Goal: Task Accomplishment & Management: Use online tool/utility

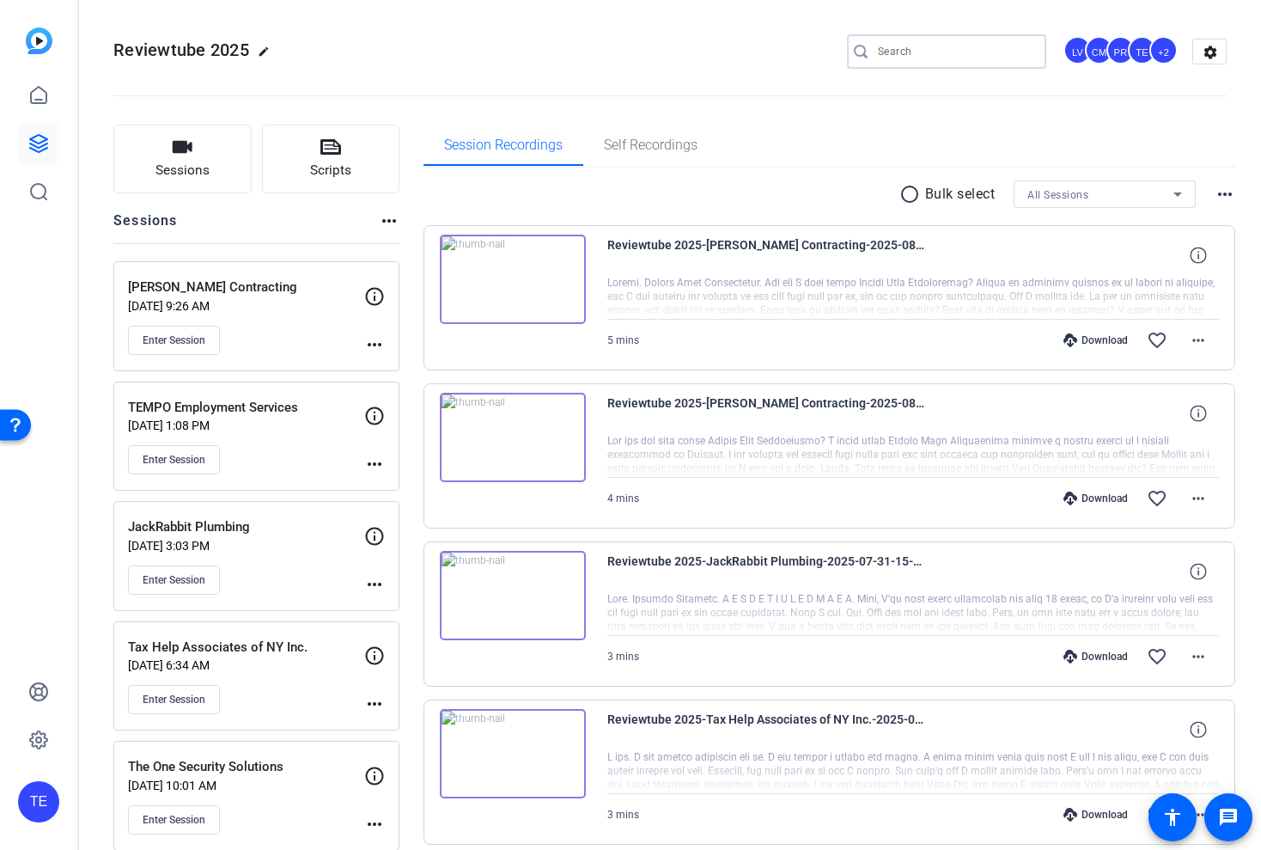
click at [902, 47] on input "Search" at bounding box center [955, 51] width 155 height 21
type input "hergen"
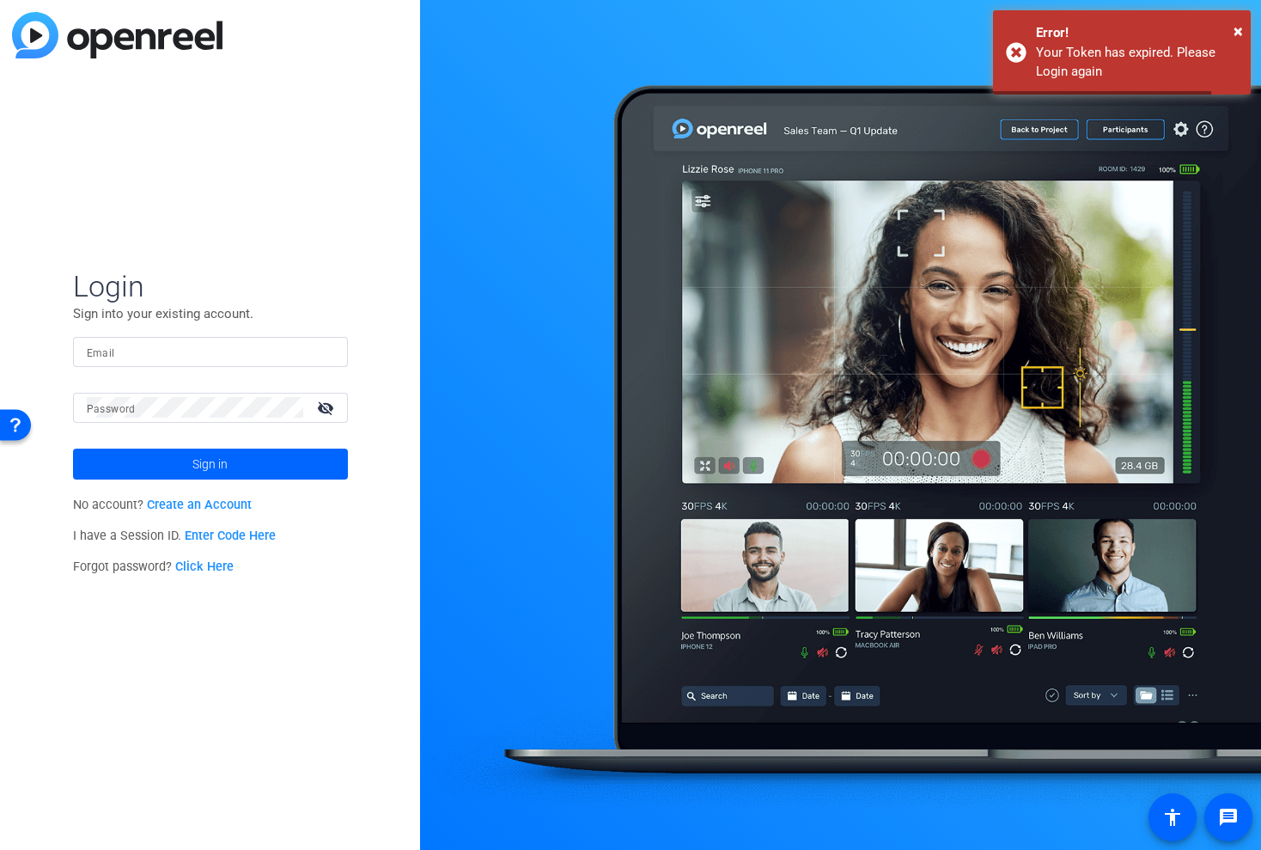
type input "[EMAIL_ADDRESS][DOMAIN_NAME]"
click at [244, 456] on span at bounding box center [210, 463] width 275 height 41
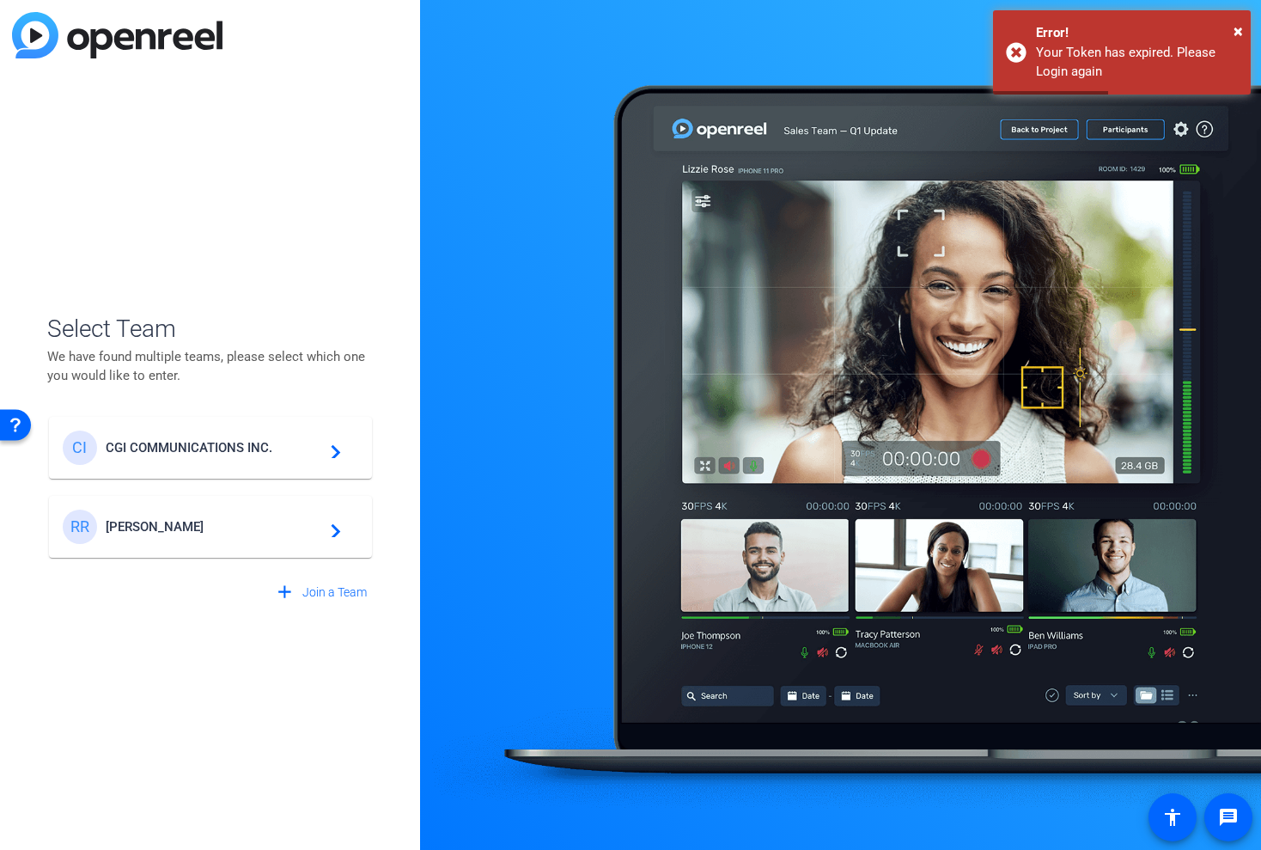
click at [164, 439] on div "CI CGI COMMUNICATIONS INC. navigate_next" at bounding box center [211, 447] width 296 height 34
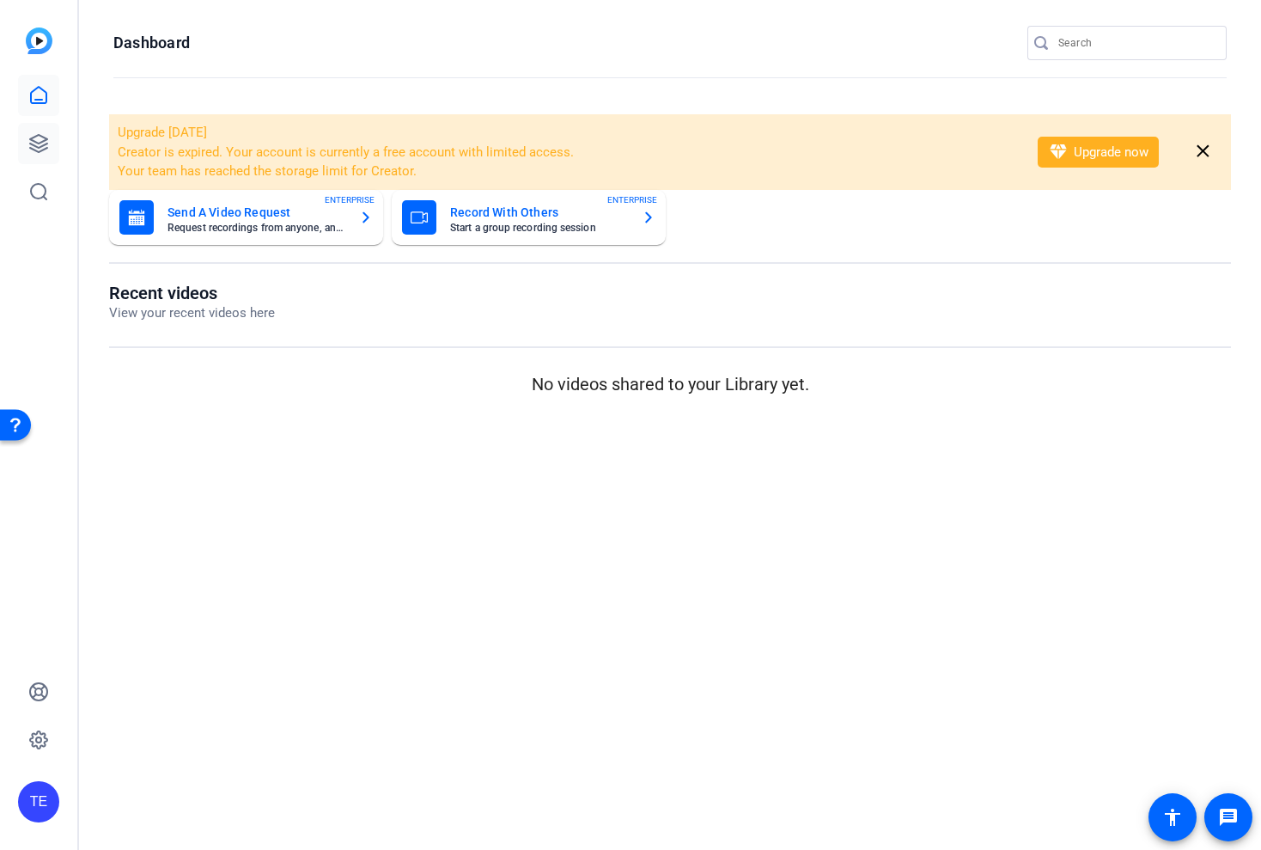
click at [37, 139] on icon at bounding box center [38, 143] width 21 height 21
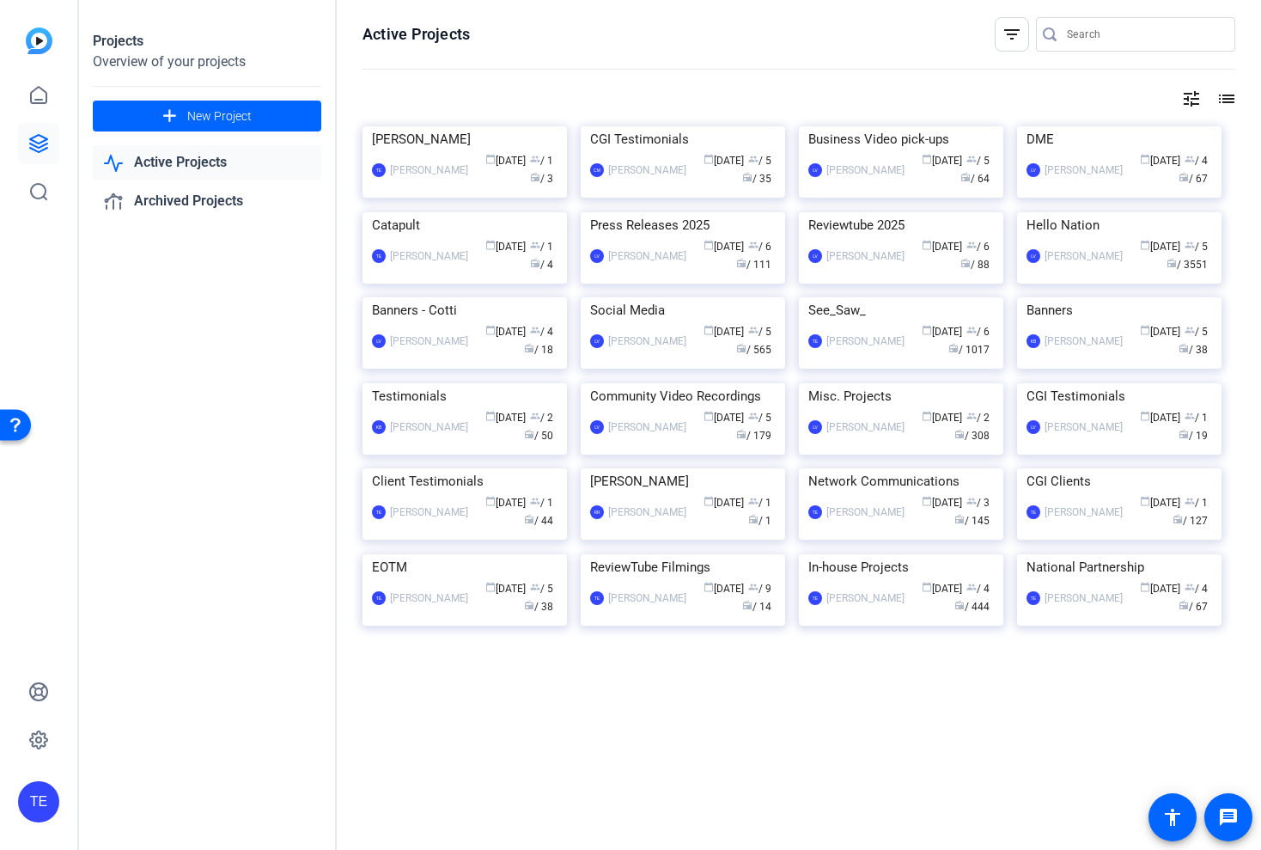
click at [1119, 34] on input "Search" at bounding box center [1144, 34] width 155 height 21
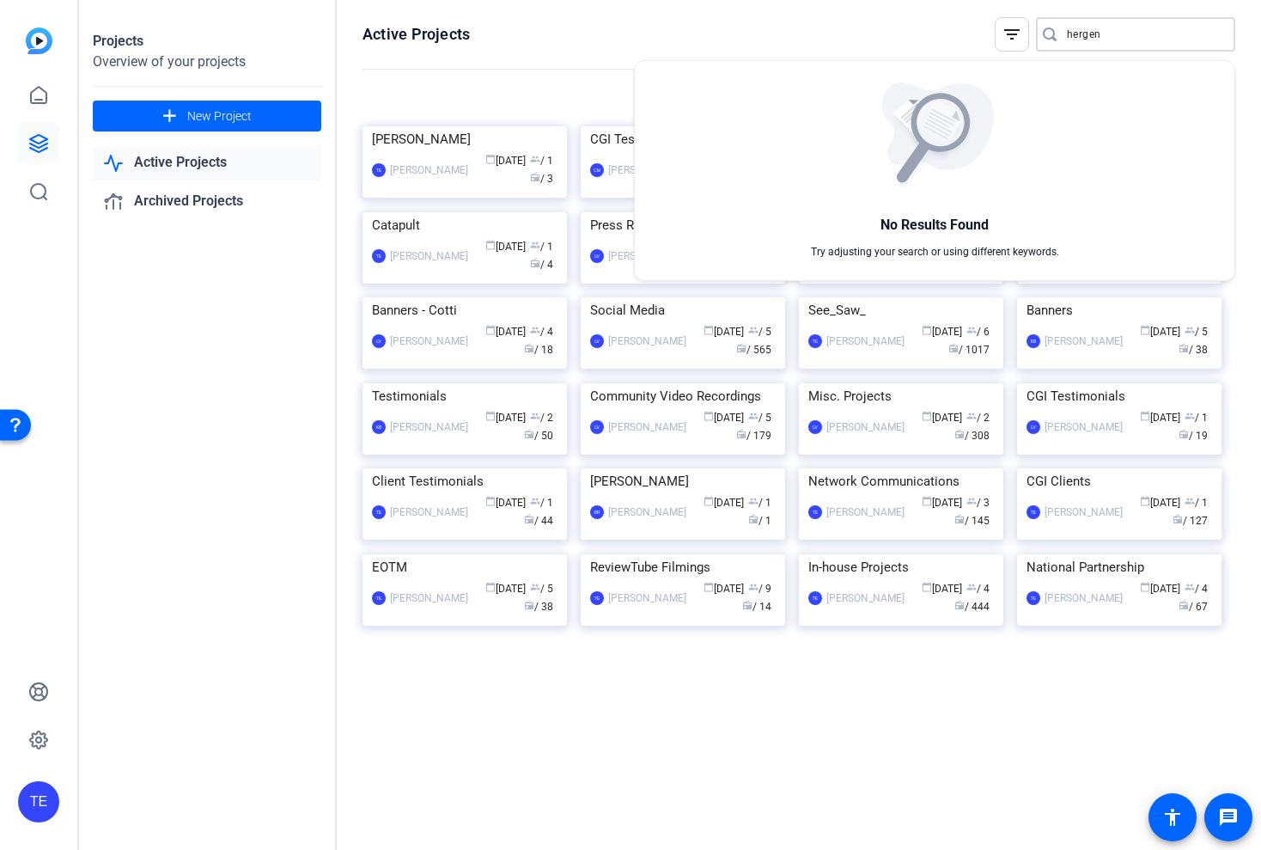
type input "hergen"
click at [314, 485] on div at bounding box center [630, 425] width 1261 height 850
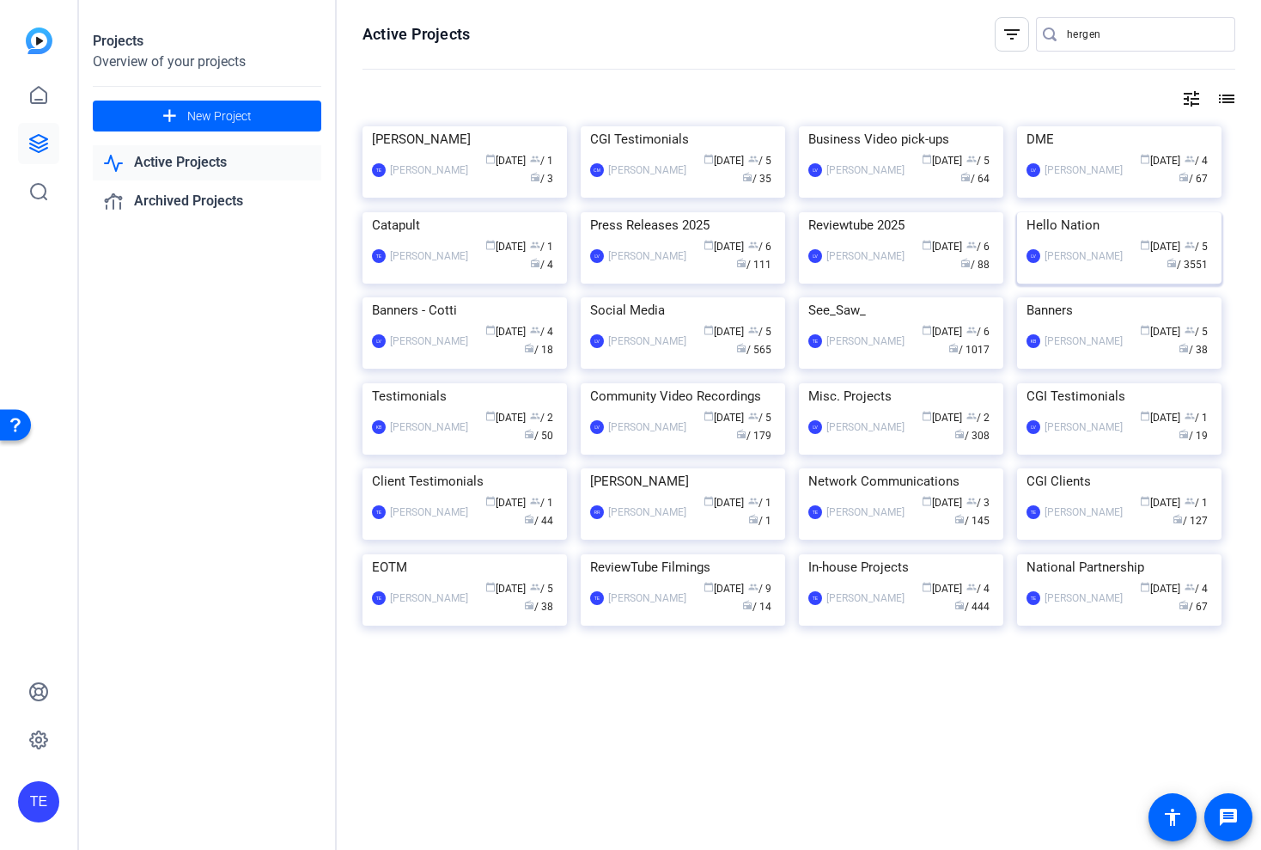
click at [1055, 212] on img at bounding box center [1119, 212] width 204 height 0
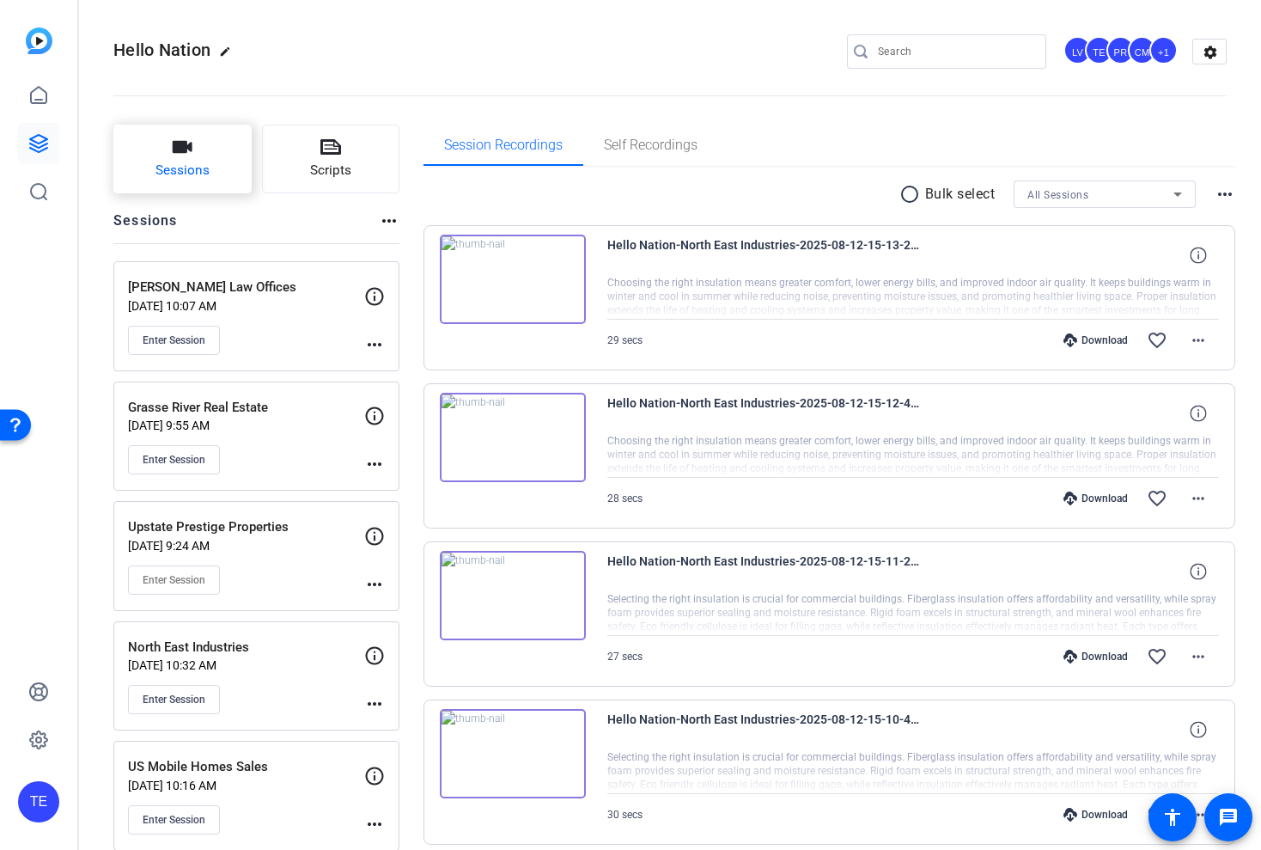
click at [198, 169] on span "Sessions" at bounding box center [182, 171] width 54 height 20
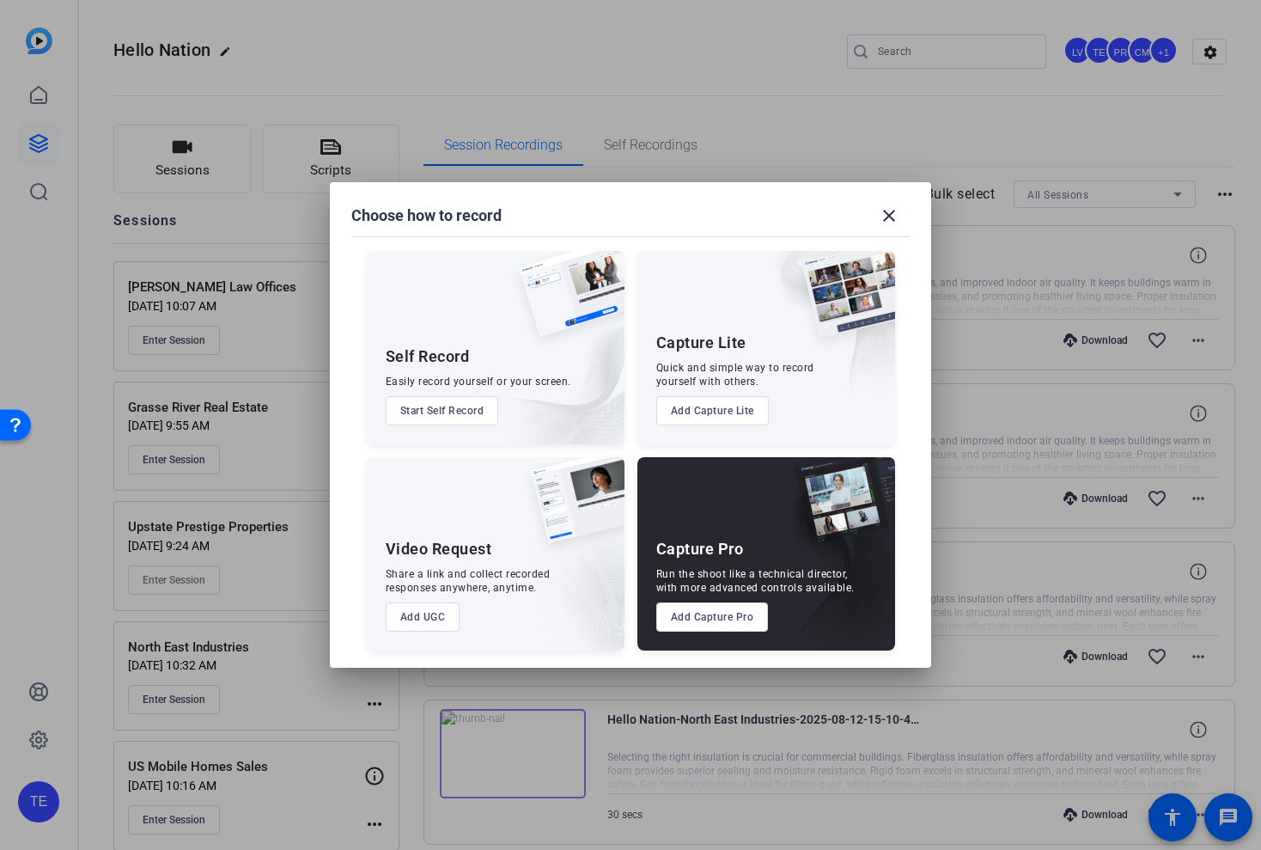
click at [716, 614] on button "Add Capture Pro" at bounding box center [712, 616] width 113 height 29
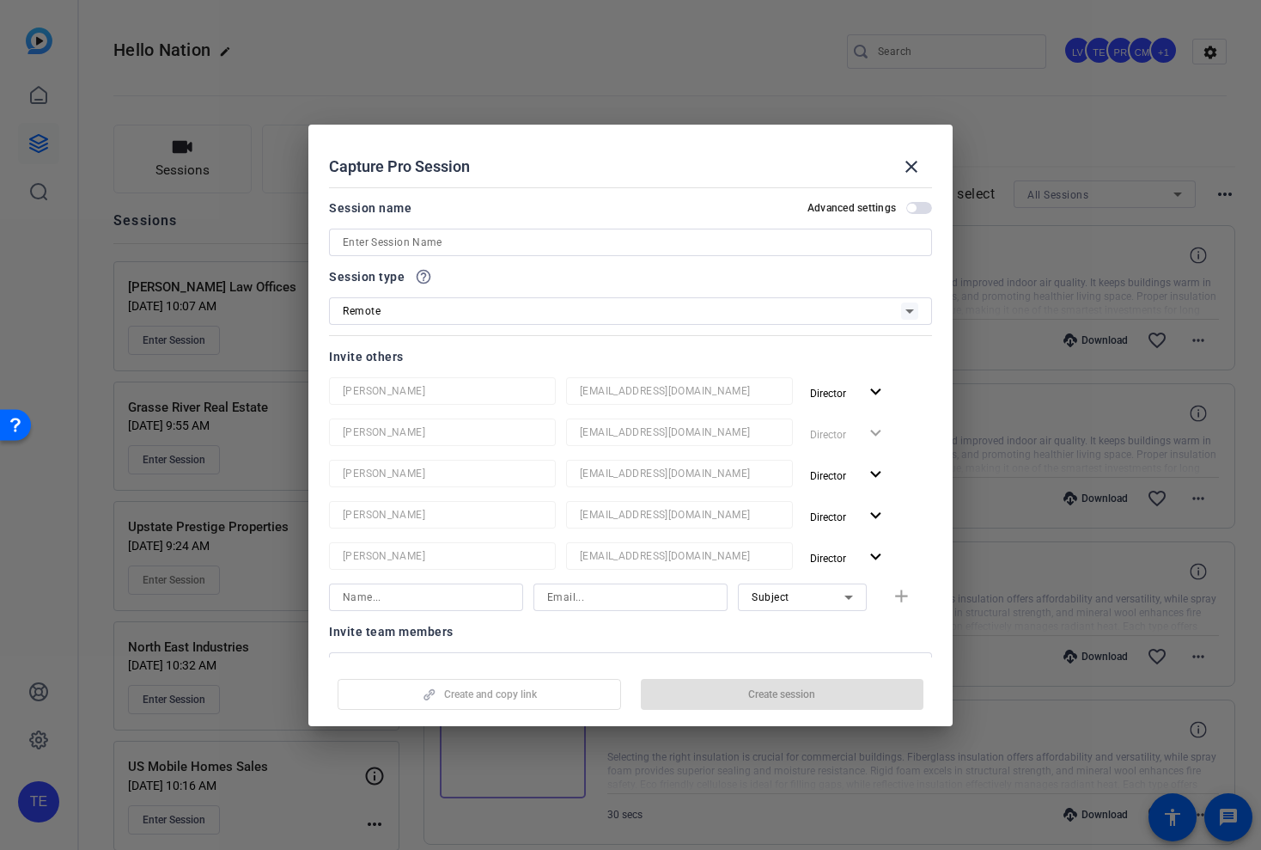
click at [552, 239] on input at bounding box center [631, 242] width 576 height 21
paste input "[GEOGRAPHIC_DATA]"
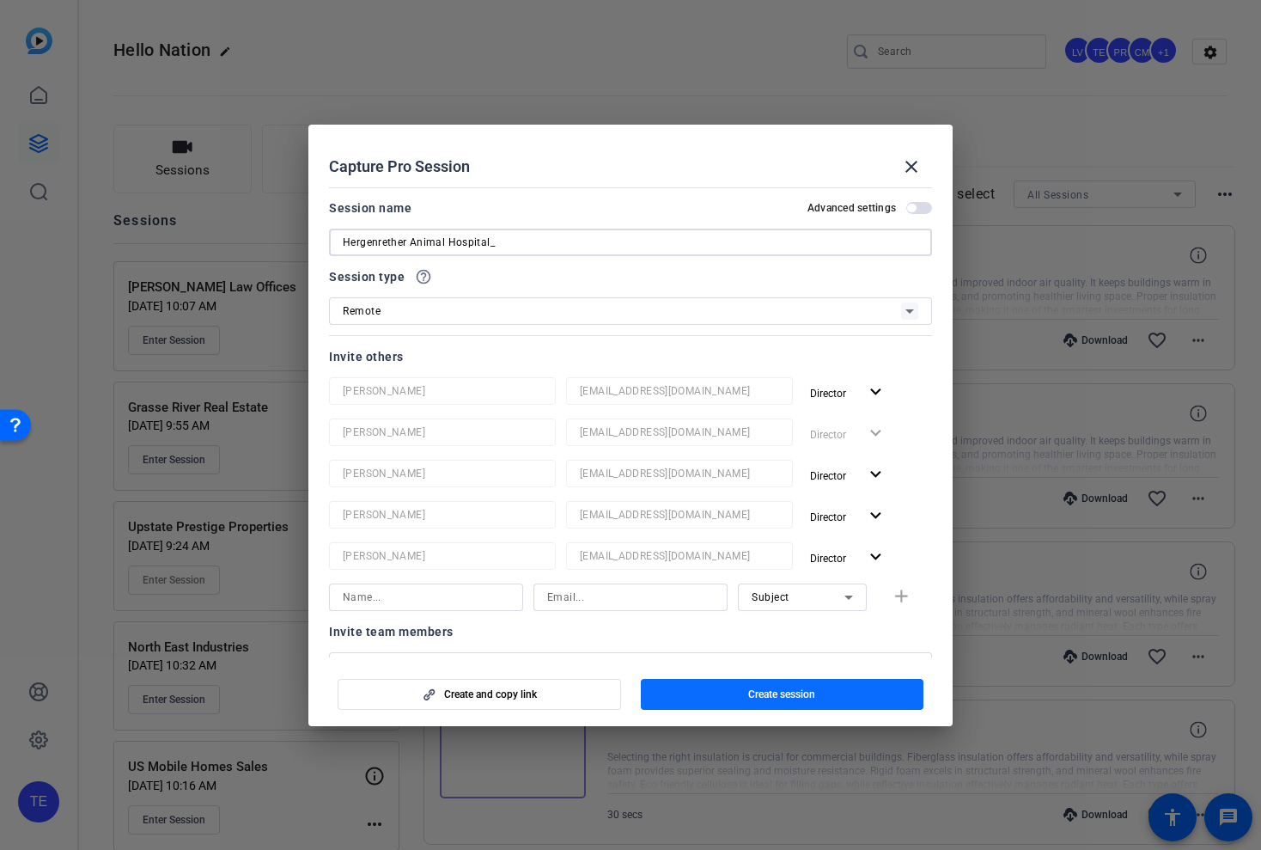
type input "Hergenrether Animal Hospital_"
click at [703, 704] on span "button" at bounding box center [783, 694] width 284 height 41
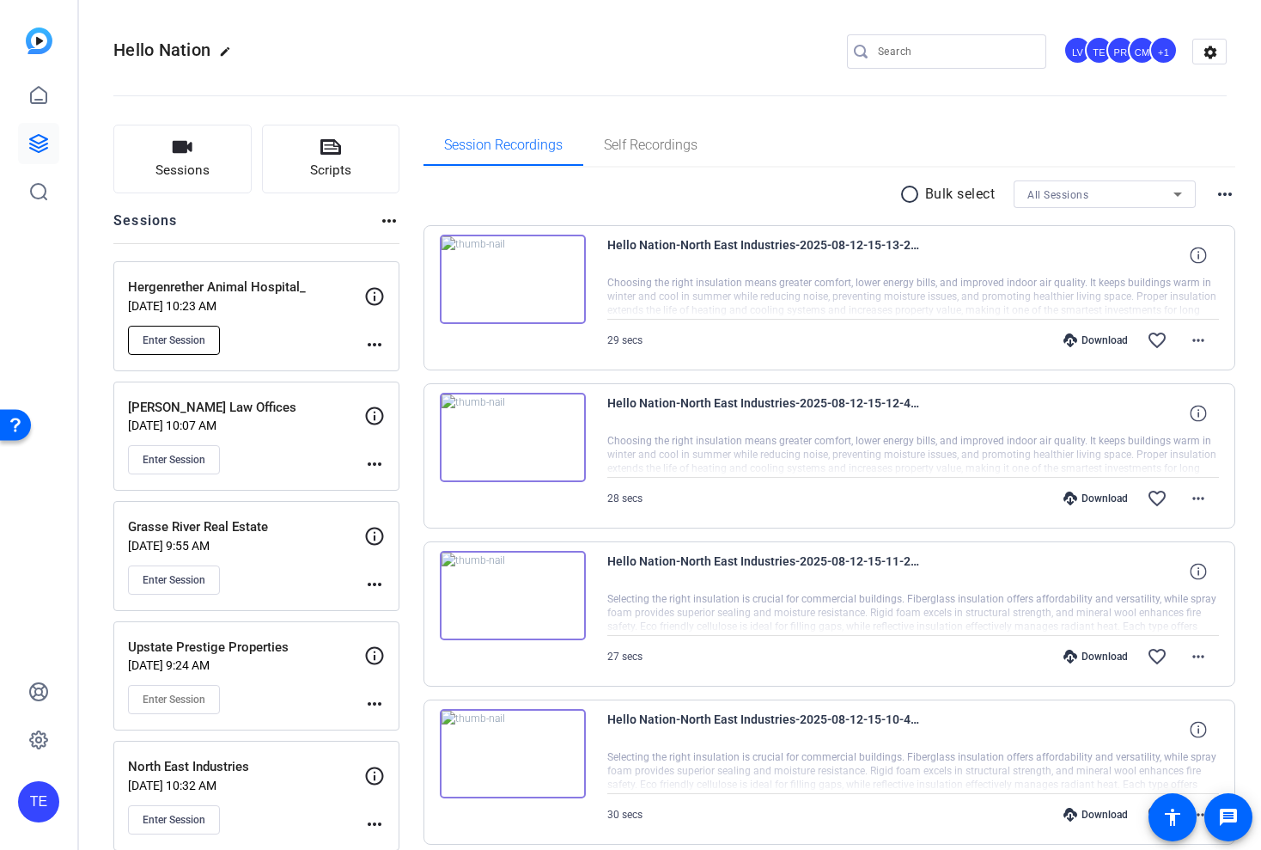
click at [174, 334] on span "Enter Session" at bounding box center [174, 340] width 63 height 14
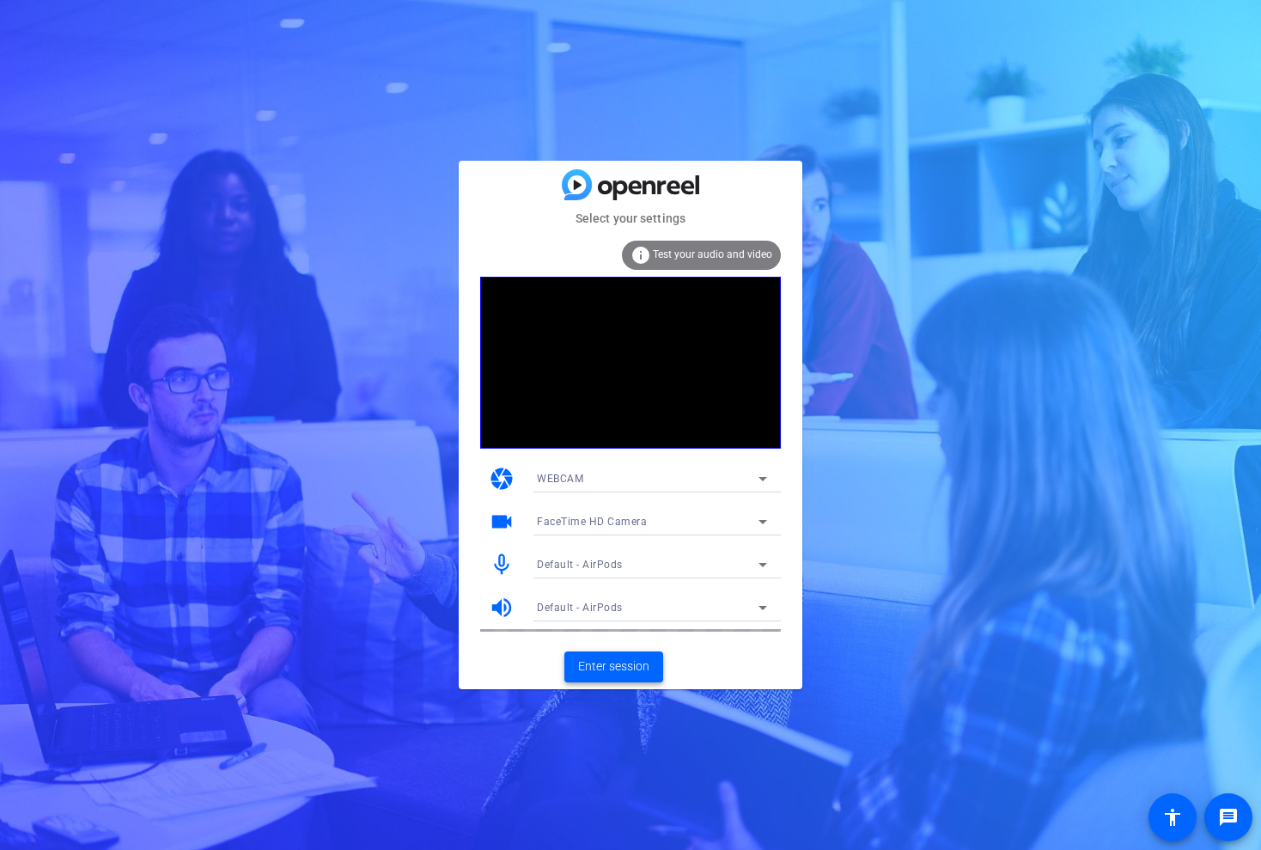
click at [629, 663] on span "Enter session" at bounding box center [613, 666] width 71 height 18
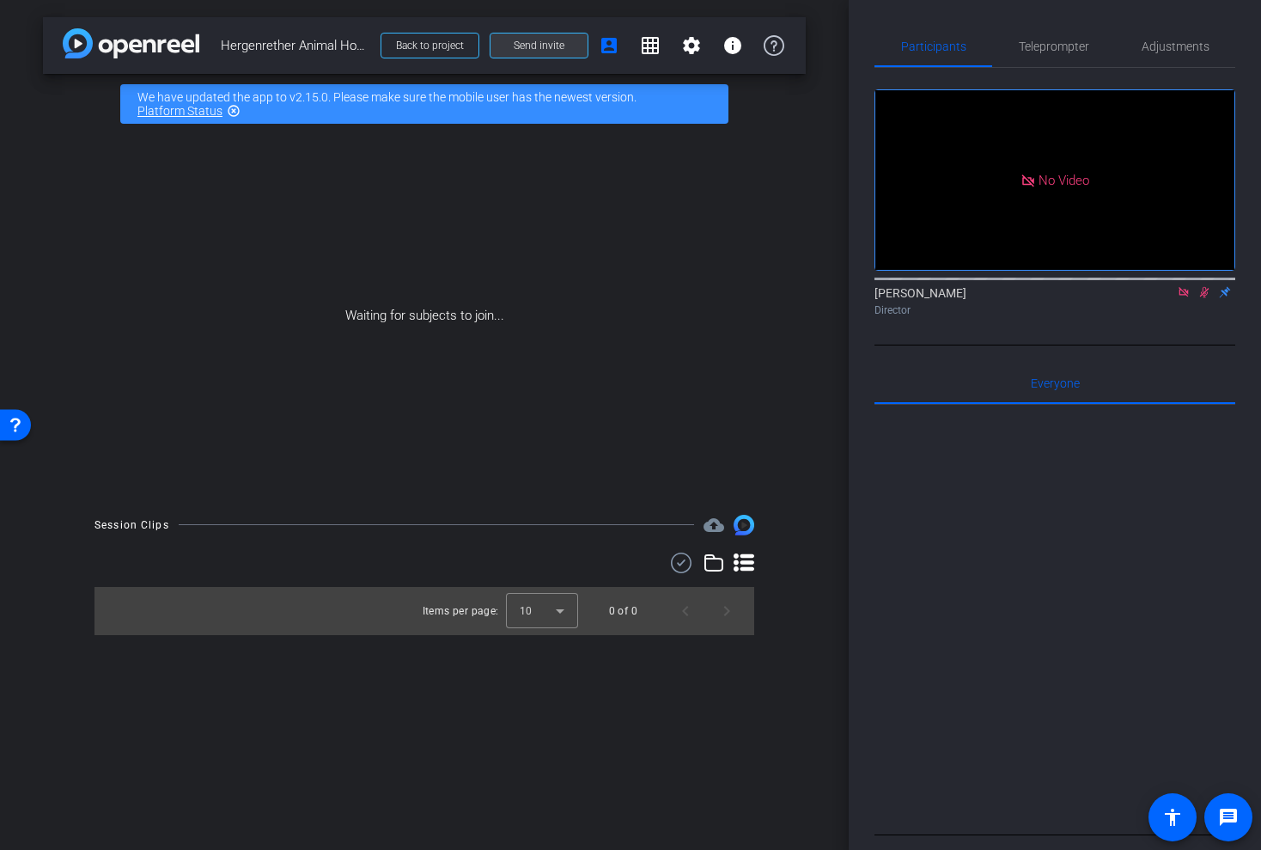
click at [554, 42] on span "Send invite" at bounding box center [539, 46] width 51 height 14
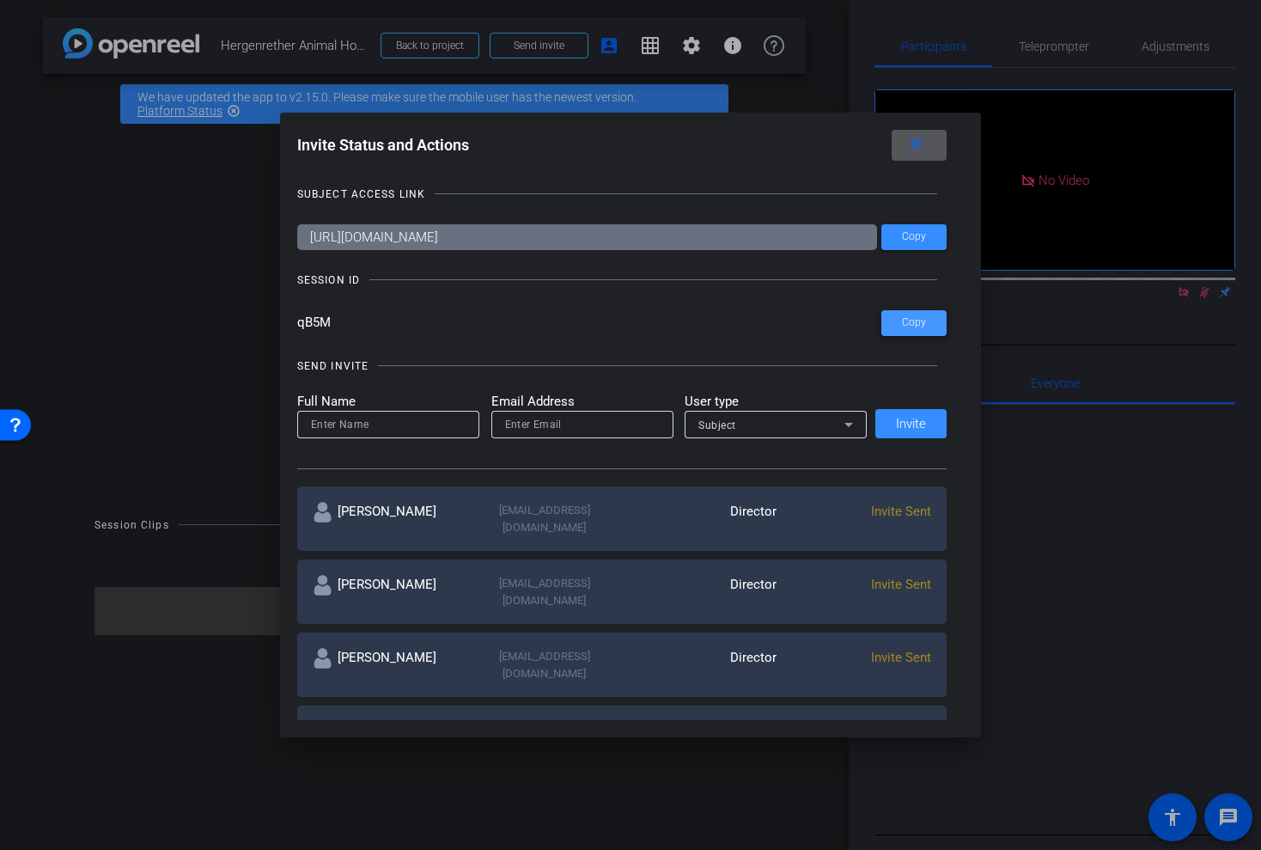
click at [897, 317] on span at bounding box center [913, 322] width 65 height 41
